Goal: Transaction & Acquisition: Book appointment/travel/reservation

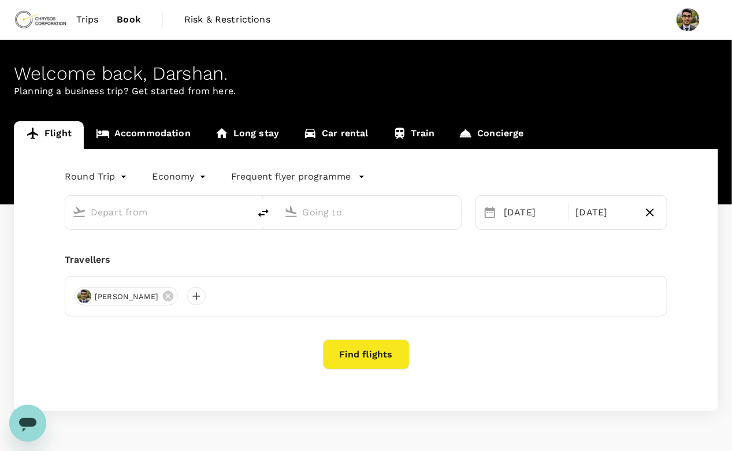
click at [153, 212] on input "text" at bounding box center [158, 212] width 135 height 18
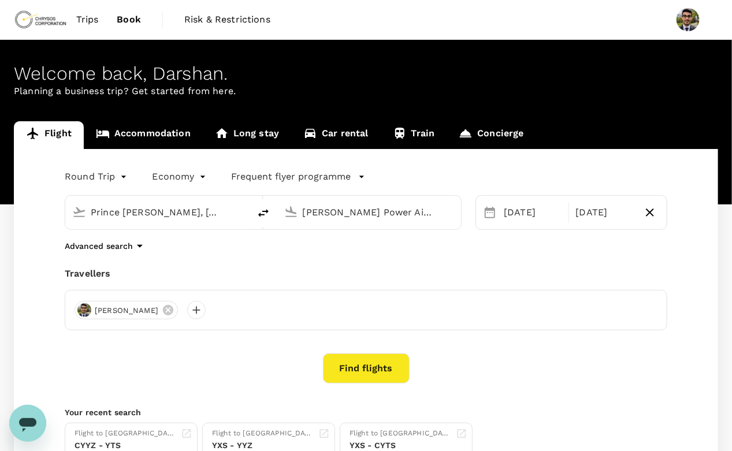
type input "Prince [PERSON_NAME], [GEOGRAPHIC_DATA] (any)"
type input "[PERSON_NAME] Power Airport (YTS)"
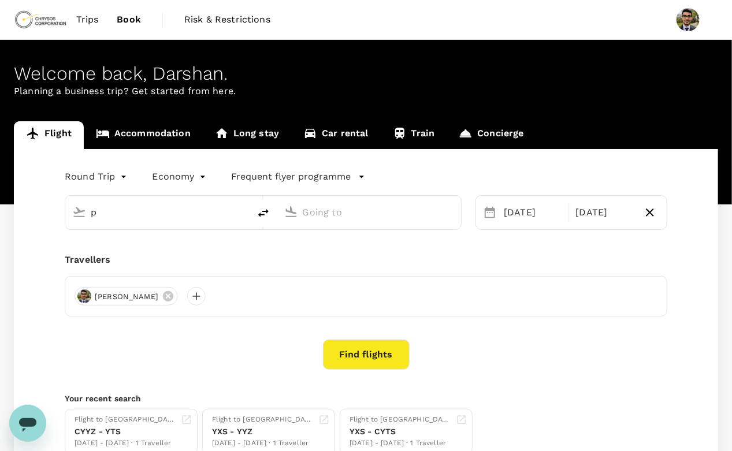
type input "Prince [PERSON_NAME], [GEOGRAPHIC_DATA] (any)"
type input "[PERSON_NAME] Power Airport (YTS)"
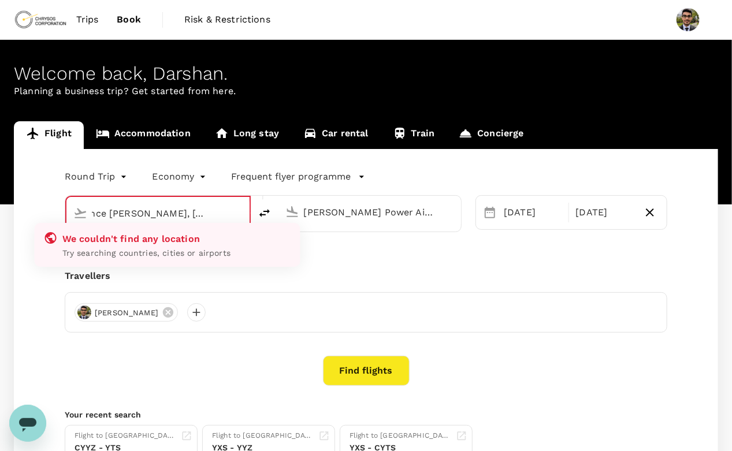
type input "Prince [PERSON_NAME], [GEOGRAPHIC_DATA] (any)rince"
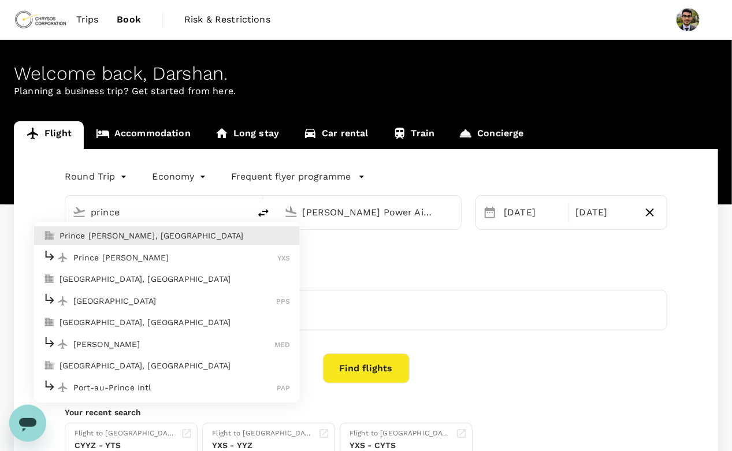
click at [128, 238] on p "Prince [PERSON_NAME], [GEOGRAPHIC_DATA]" at bounding box center [174, 236] width 231 height 12
type input "Prince [PERSON_NAME], [GEOGRAPHIC_DATA] (any)"
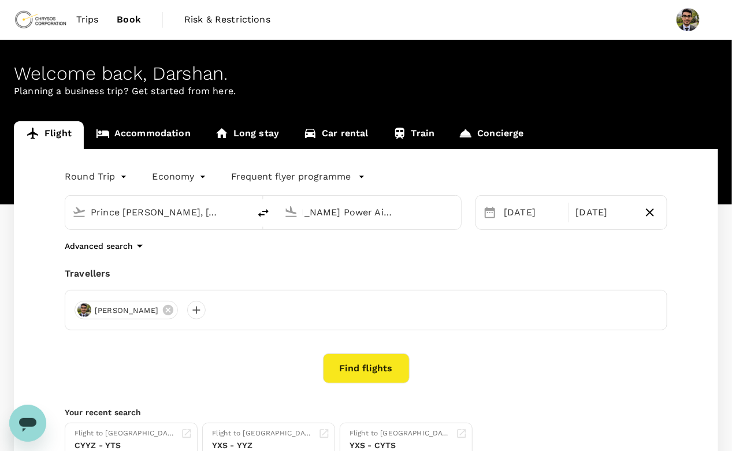
click at [341, 210] on input "[PERSON_NAME] Power Airport (YTS)" at bounding box center [370, 212] width 135 height 18
type input "r"
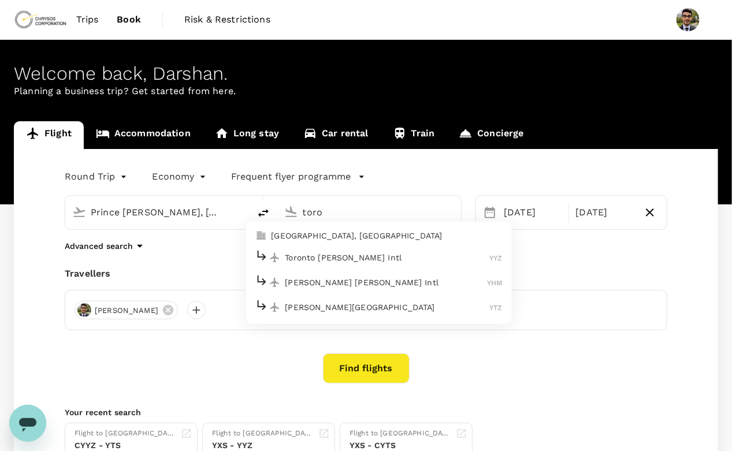
click at [327, 230] on p "[GEOGRAPHIC_DATA], [GEOGRAPHIC_DATA]" at bounding box center [386, 236] width 231 height 12
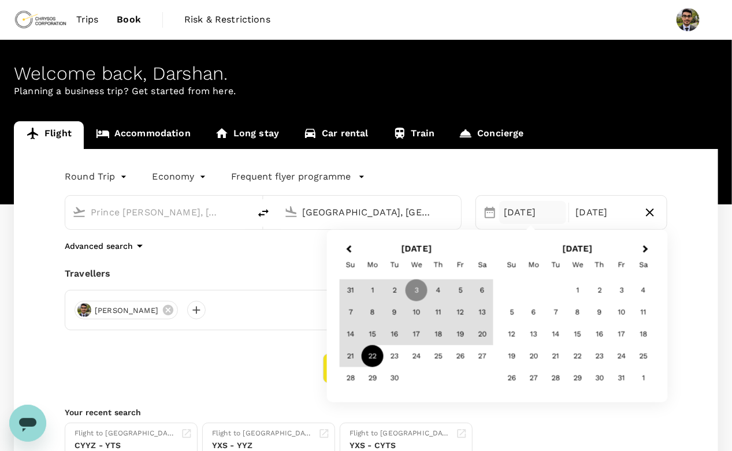
type input "[GEOGRAPHIC_DATA], [GEOGRAPHIC_DATA] (any)"
click at [416, 289] on div "3" at bounding box center [416, 290] width 22 height 22
click at [378, 352] on div "22" at bounding box center [372, 356] width 22 height 22
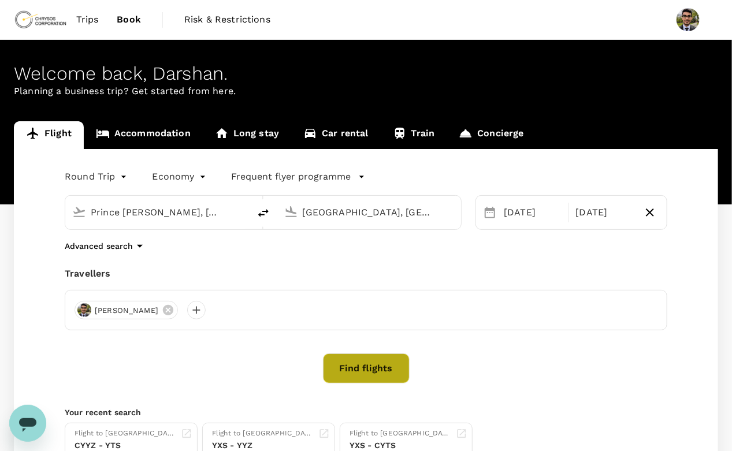
click at [357, 360] on button "Find flights" at bounding box center [366, 368] width 87 height 30
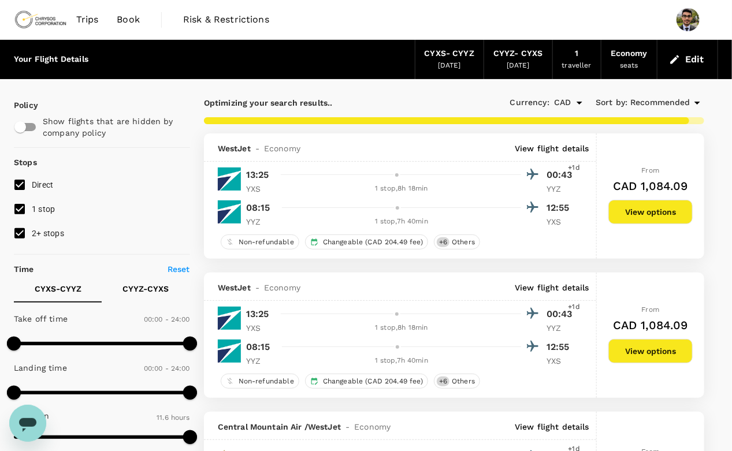
click at [663, 96] on div "Recommended" at bounding box center [667, 103] width 74 height 14
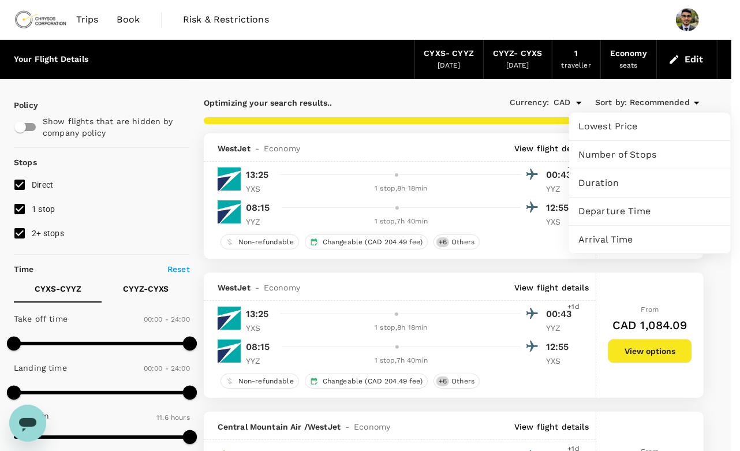
click at [615, 191] on div "Duration" at bounding box center [650, 183] width 162 height 28
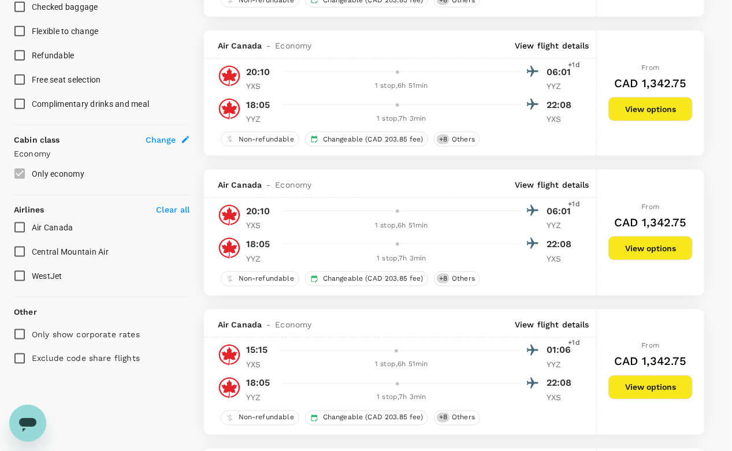
scroll to position [523, 0]
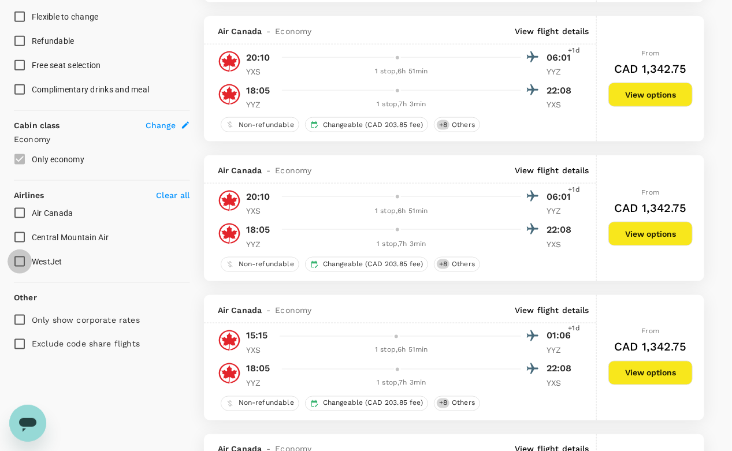
click at [17, 258] on input "WestJet" at bounding box center [20, 261] width 24 height 24
checkbox input "true"
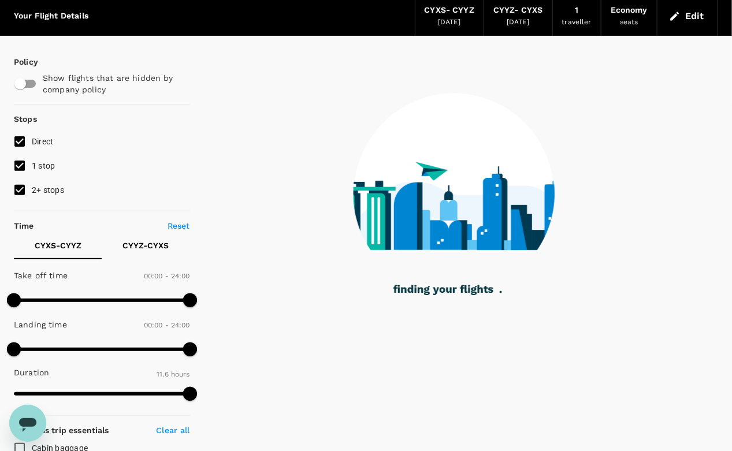
scroll to position [0, 0]
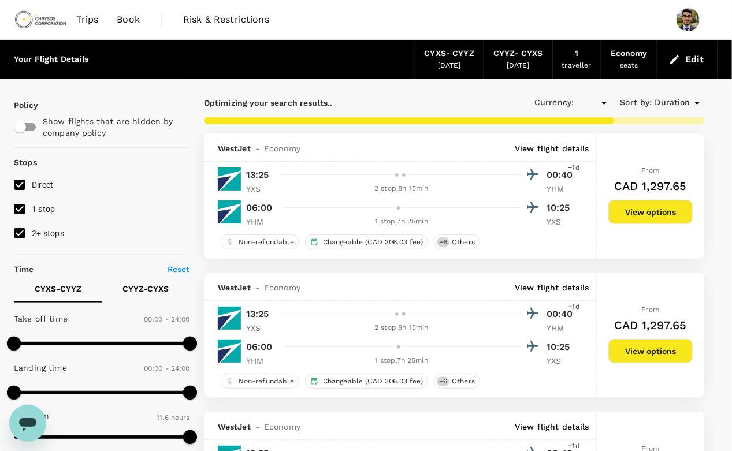
type input "CAD"
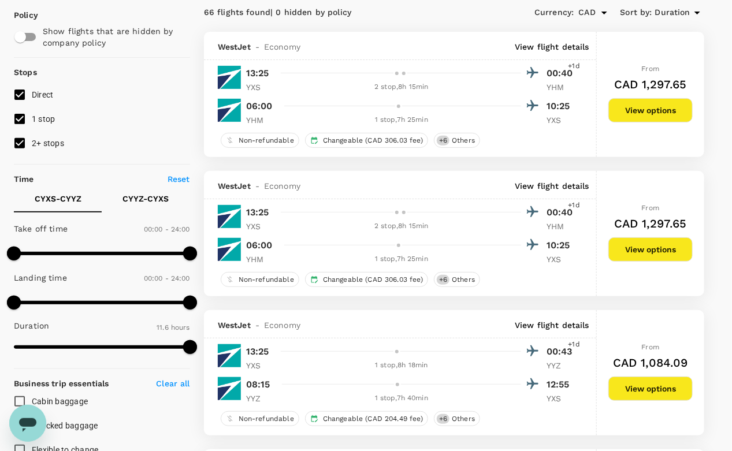
scroll to position [109, 0]
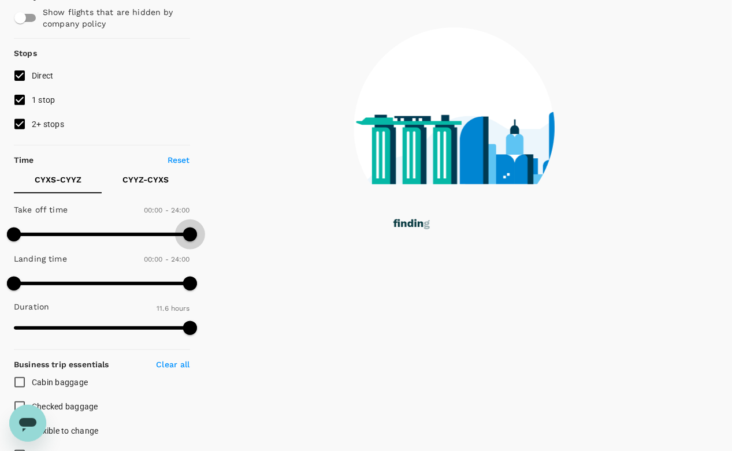
drag, startPoint x: 189, startPoint y: 237, endPoint x: 209, endPoint y: 229, distance: 22.0
click at [209, 229] on div "Policy Show flights that are hidden by company policy Stops Direct 1 stop 2+ st…" at bounding box center [366, 370] width 704 height 800
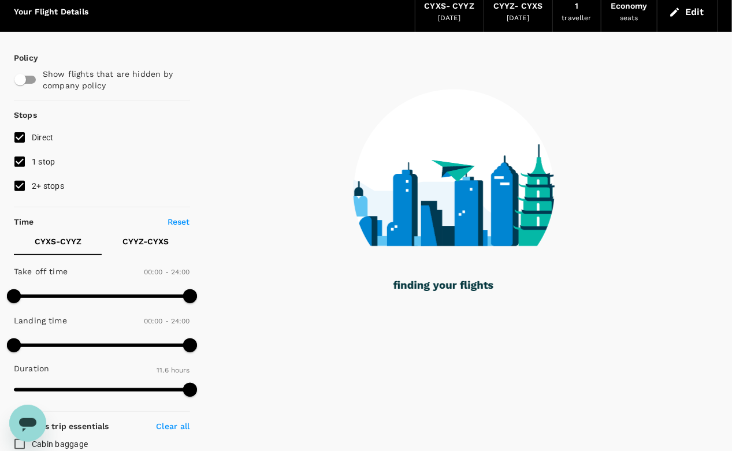
scroll to position [0, 0]
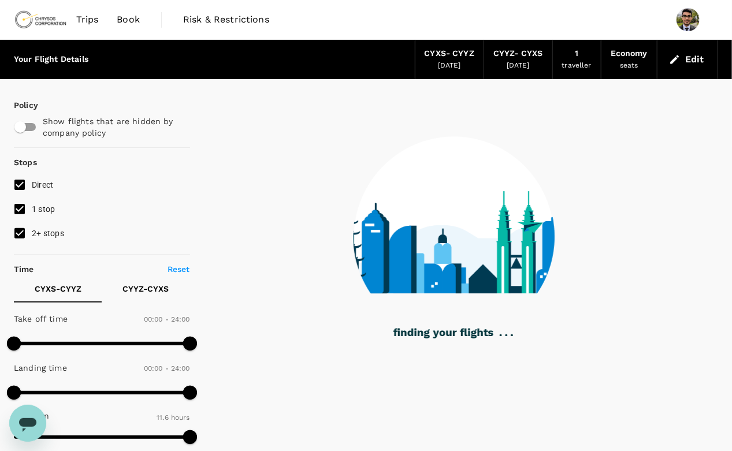
click at [413, 58] on div "Your Flight Details CYXS - CYYZ [DATE] CYYZ - CYXS [DATE] 1 traveller Economy s…" at bounding box center [366, 59] width 704 height 39
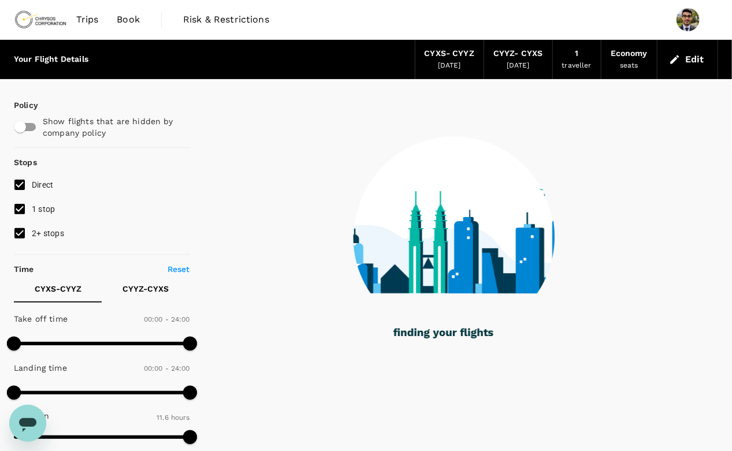
click at [435, 57] on div "CYXS - CYYZ" at bounding box center [449, 53] width 50 height 13
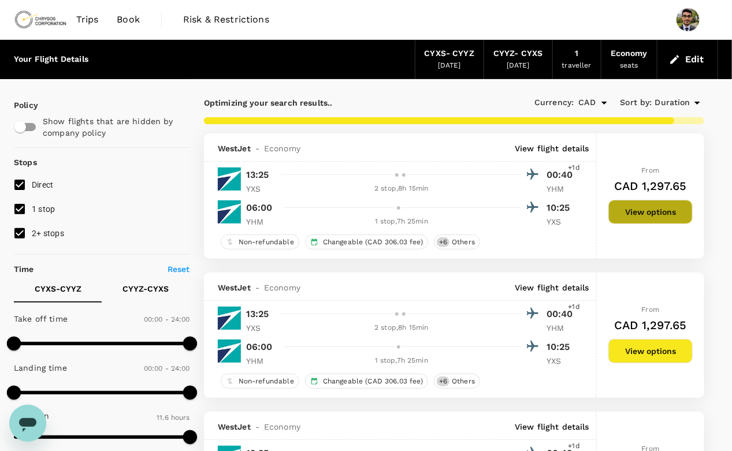
click at [615, 215] on button "View options" at bounding box center [650, 212] width 84 height 24
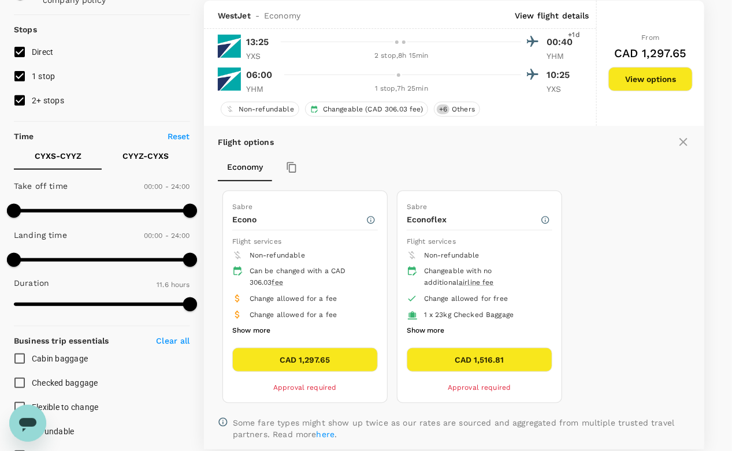
scroll to position [93, 0]
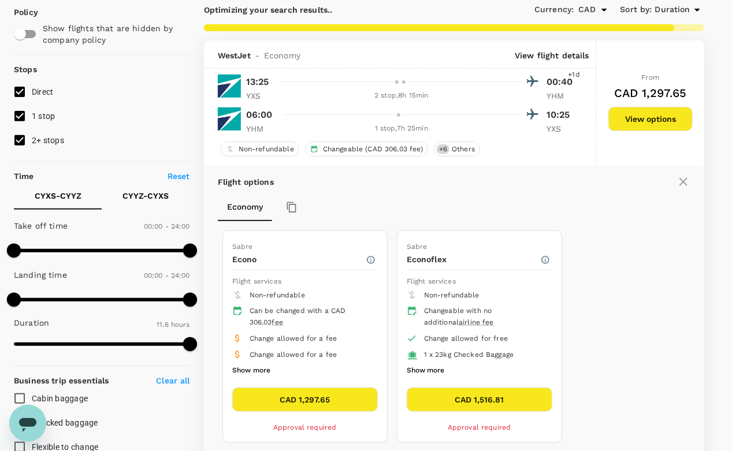
click at [460, 85] on div at bounding box center [408, 81] width 264 height 17
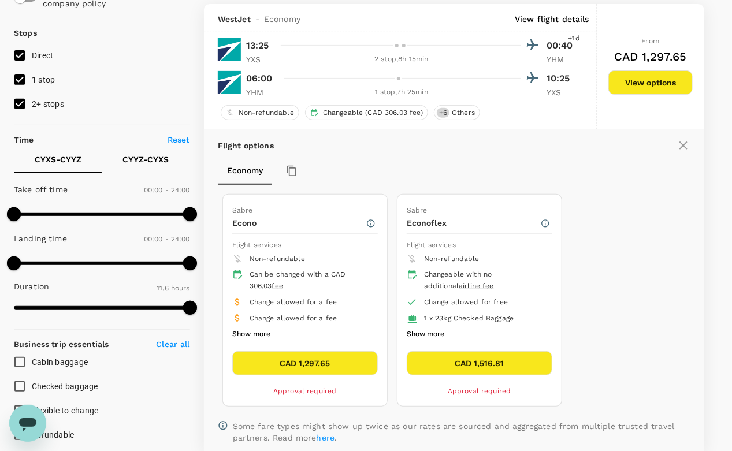
scroll to position [123, 0]
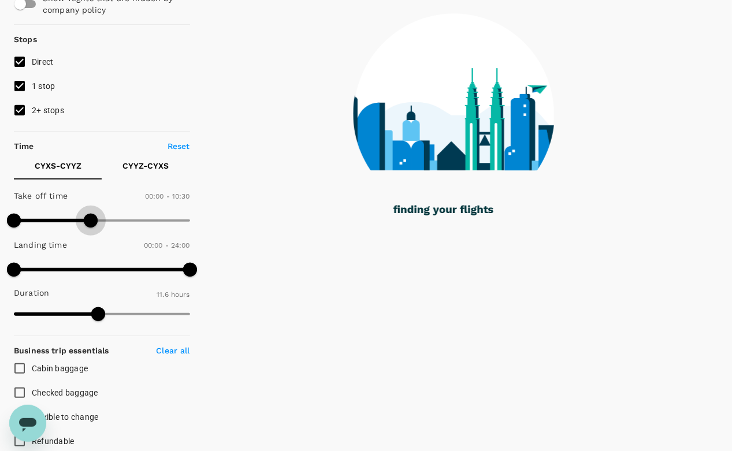
type input "600"
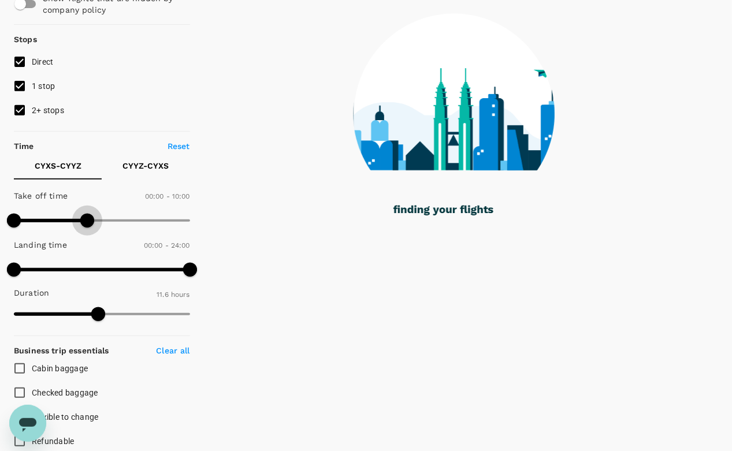
drag, startPoint x: 184, startPoint y: 216, endPoint x: 85, endPoint y: 241, distance: 101.4
click at [85, 241] on div "Take off time 00:00 - 10:00 Landing time 00:00 - 24:00 Duration 11.6 hours" at bounding box center [99, 255] width 181 height 143
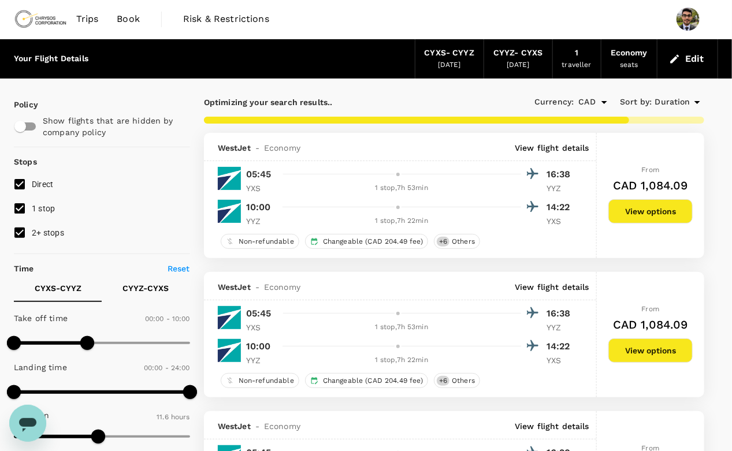
scroll to position [0, 0]
